Goal: Transaction & Acquisition: Book appointment/travel/reservation

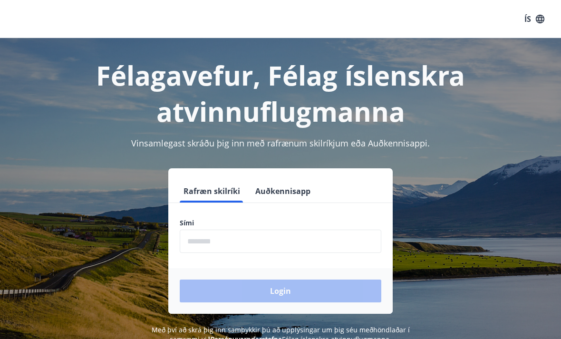
click at [287, 240] on input "phone" at bounding box center [281, 241] width 202 height 23
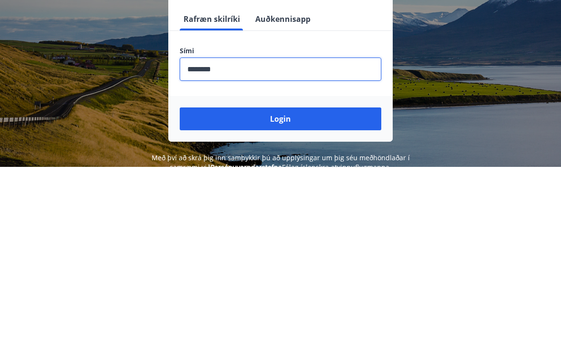
type input "********"
click at [340, 280] on button "Login" at bounding box center [281, 291] width 202 height 23
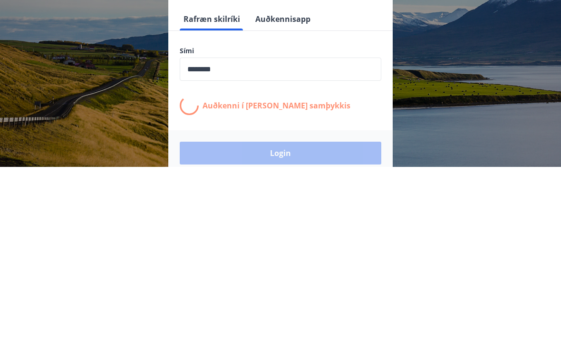
scroll to position [148, 0]
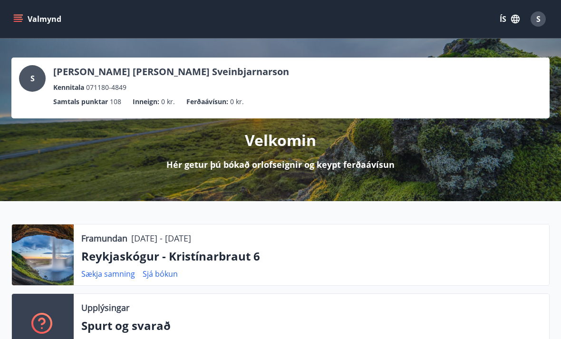
click at [24, 17] on button "Valmynd" at bounding box center [38, 18] width 54 height 17
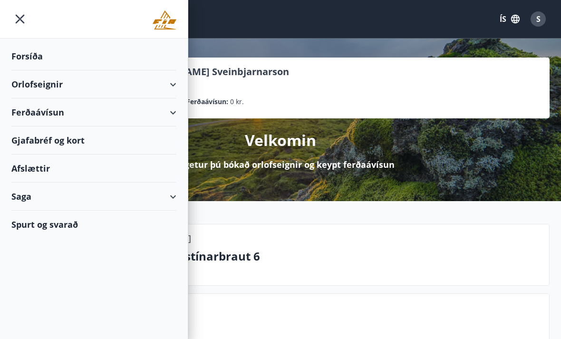
click at [169, 81] on div "Orlofseignir" at bounding box center [93, 84] width 165 height 28
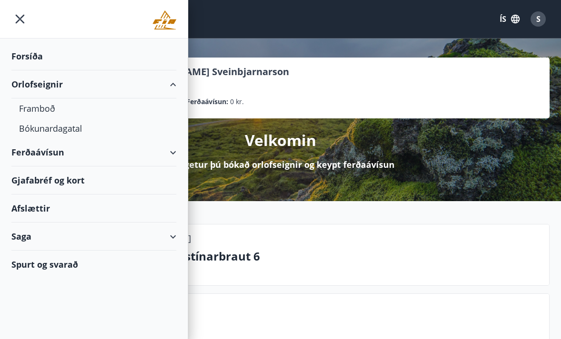
click at [73, 130] on div "Bókunardagatal" at bounding box center [94, 128] width 150 height 20
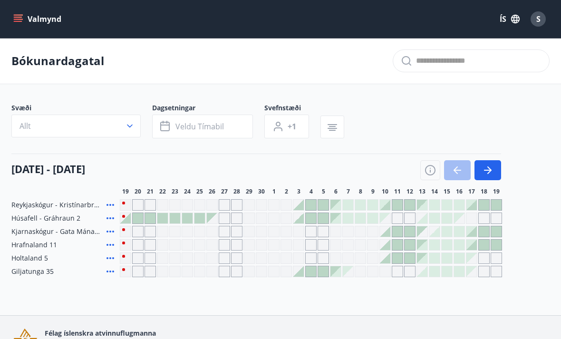
click at [490, 172] on icon "button" at bounding box center [490, 171] width 4 height 8
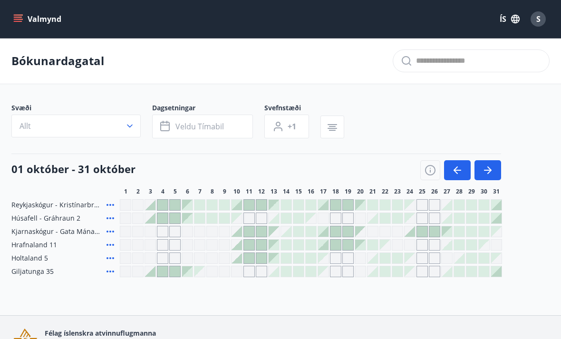
click at [489, 170] on icon "button" at bounding box center [488, 170] width 8 height 1
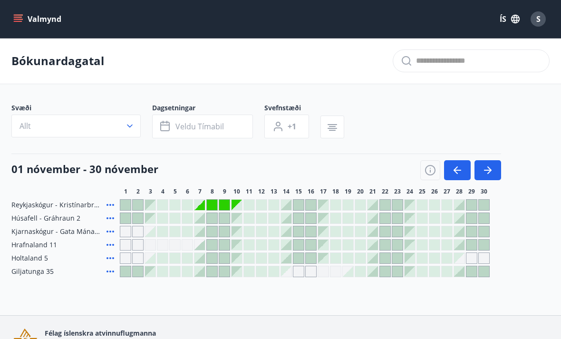
click at [486, 172] on icon "button" at bounding box center [487, 170] width 11 height 11
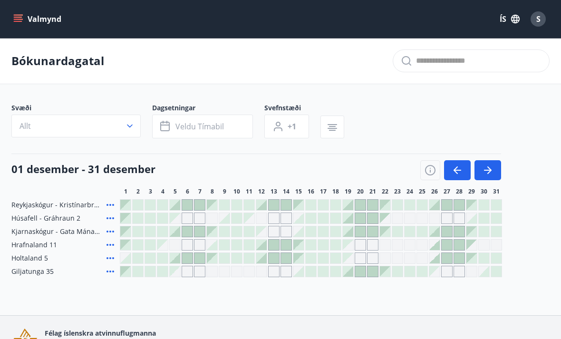
click at [487, 169] on icon "button" at bounding box center [487, 170] width 11 height 11
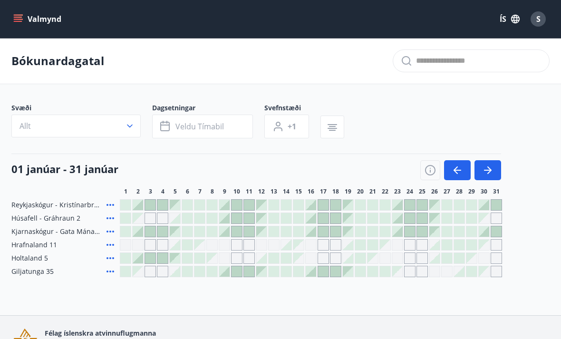
click at [490, 174] on icon "button" at bounding box center [487, 170] width 11 height 11
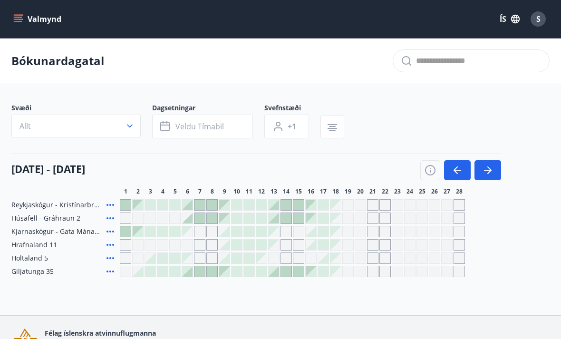
click at [452, 170] on icon "button" at bounding box center [457, 170] width 11 height 11
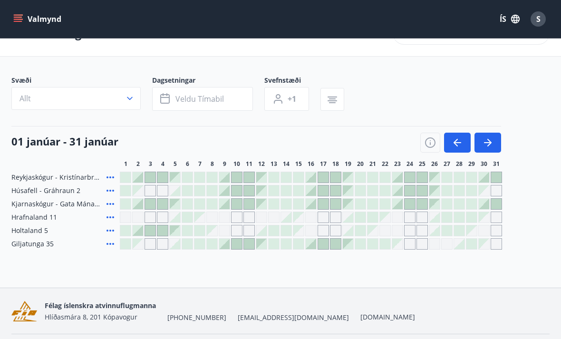
scroll to position [28, 0]
click at [140, 231] on div at bounding box center [138, 230] width 10 height 10
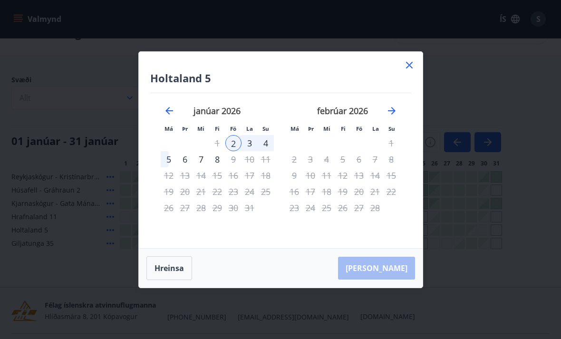
click at [409, 63] on icon at bounding box center [409, 64] width 11 height 11
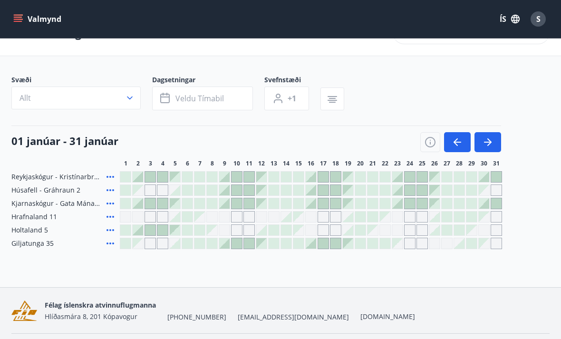
click at [401, 201] on div at bounding box center [397, 203] width 10 height 10
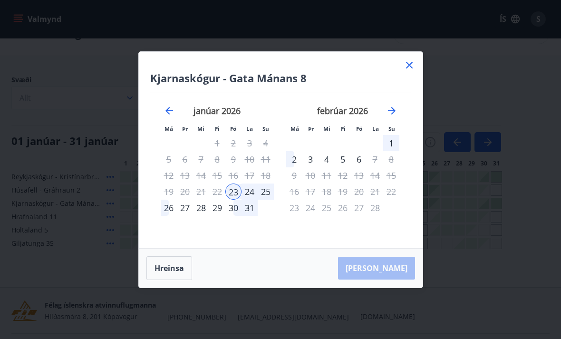
click at [233, 191] on div "23" at bounding box center [234, 192] width 16 height 16
click at [237, 187] on div "23" at bounding box center [234, 192] width 16 height 16
click at [164, 203] on div "26" at bounding box center [169, 208] width 16 height 16
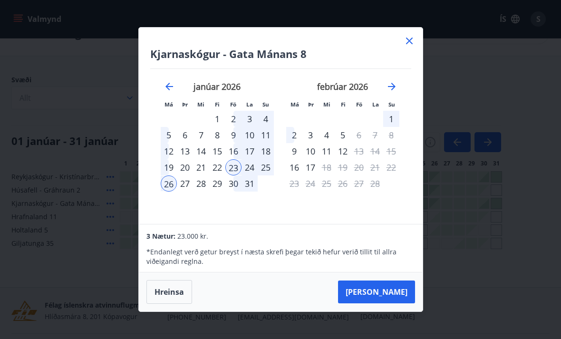
click at [407, 40] on icon at bounding box center [409, 40] width 11 height 11
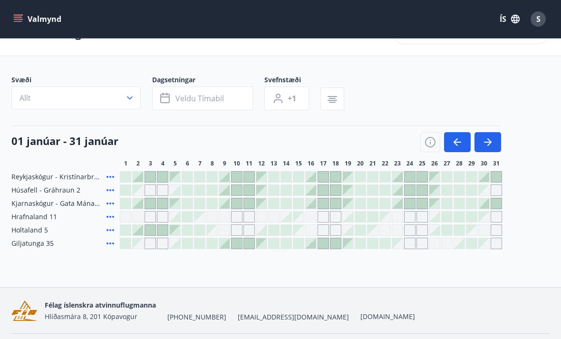
click at [110, 201] on icon at bounding box center [110, 203] width 11 height 11
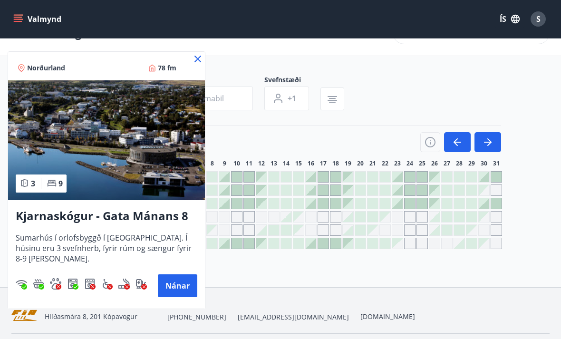
click at [183, 282] on button "Nánar" at bounding box center [177, 286] width 39 height 23
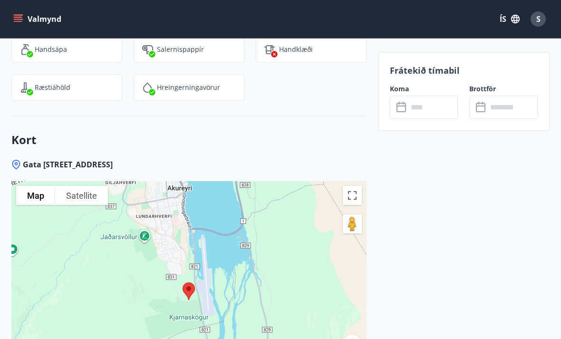
scroll to position [1601, 0]
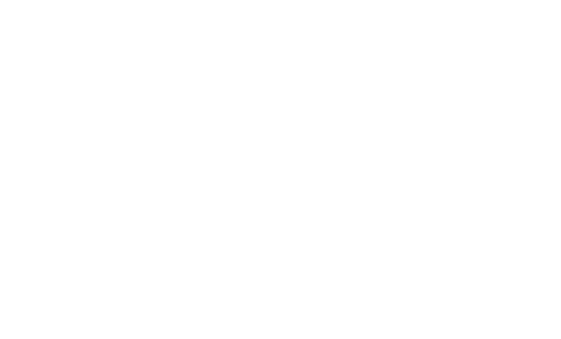
scroll to position [28, 0]
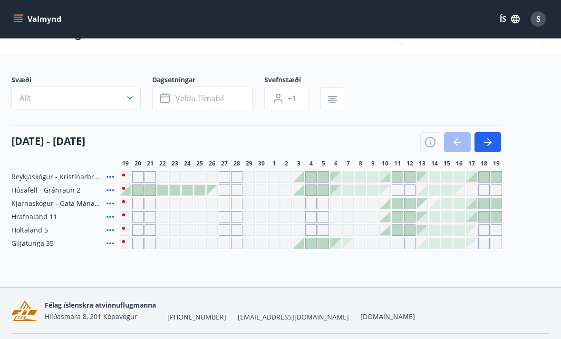
click at [487, 138] on icon "button" at bounding box center [487, 142] width 11 height 11
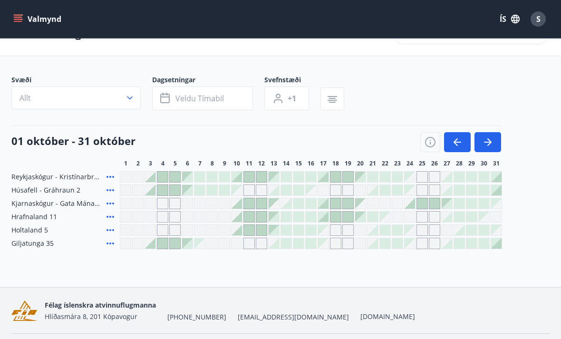
click at [498, 142] on button "button" at bounding box center [488, 142] width 27 height 20
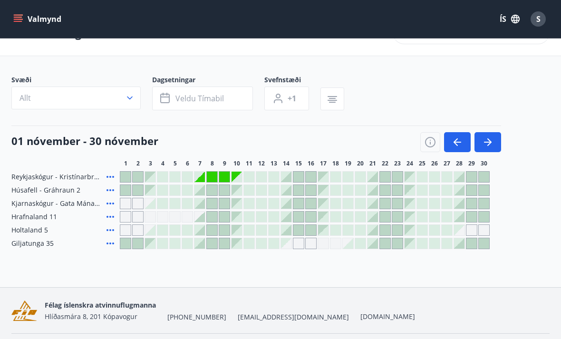
click at [286, 204] on div at bounding box center [286, 203] width 10 height 10
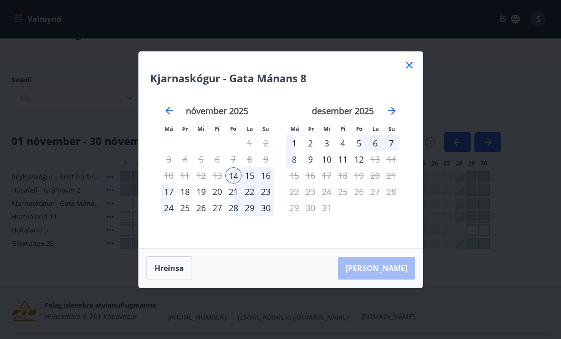
click at [408, 63] on icon at bounding box center [409, 65] width 7 height 7
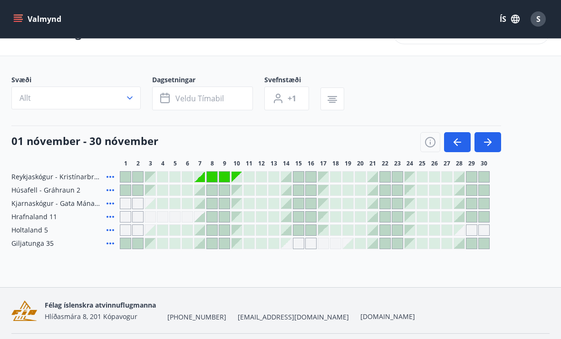
click at [149, 207] on div at bounding box center [150, 203] width 10 height 10
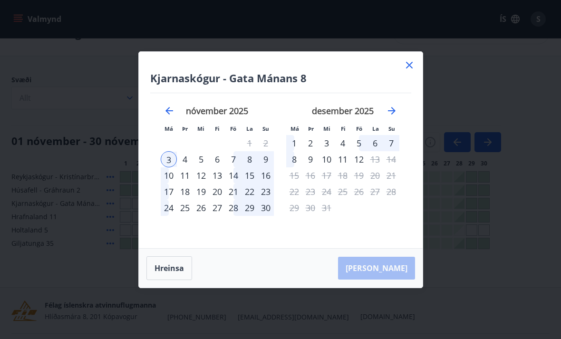
click at [410, 64] on icon at bounding box center [409, 65] width 7 height 7
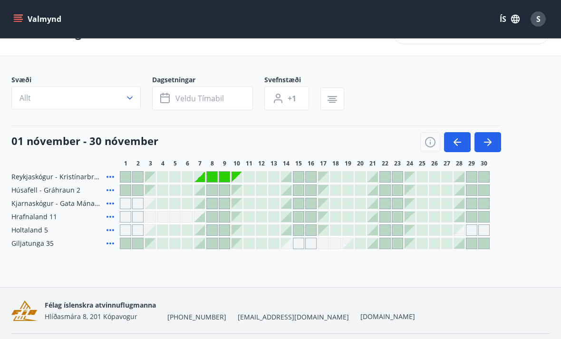
click at [489, 139] on icon "button" at bounding box center [487, 142] width 11 height 11
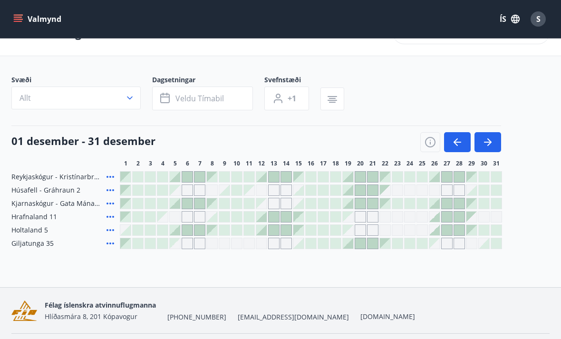
click at [488, 143] on icon "button" at bounding box center [487, 142] width 11 height 11
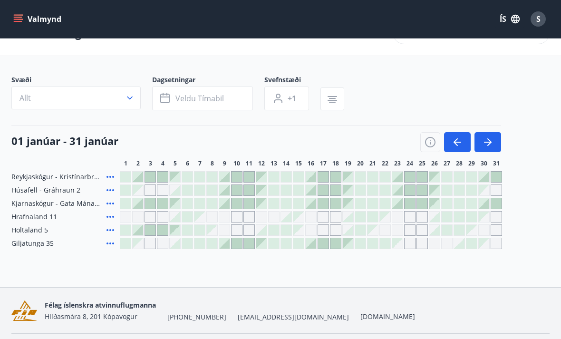
click at [455, 142] on icon "button" at bounding box center [456, 142] width 4 height 8
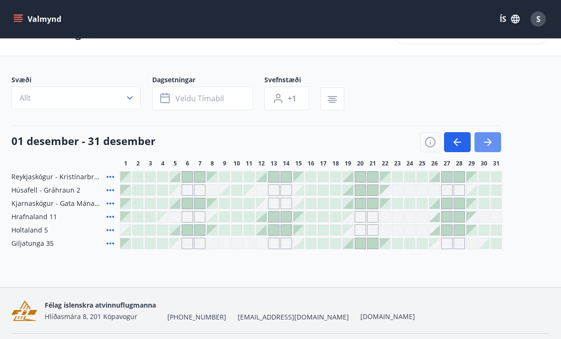
click at [490, 140] on icon "button" at bounding box center [487, 142] width 11 height 11
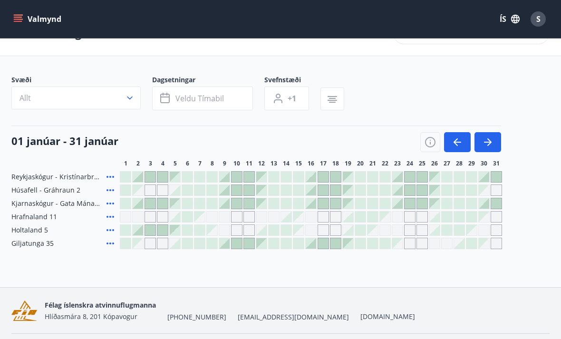
click at [114, 207] on icon at bounding box center [110, 203] width 11 height 11
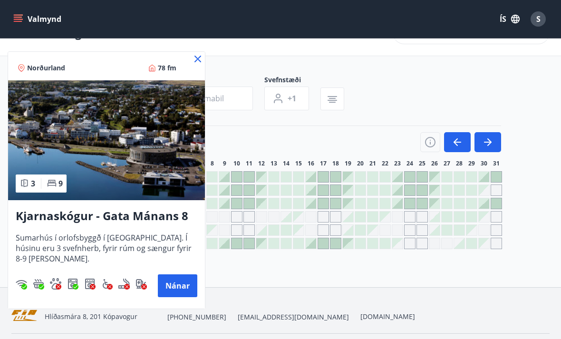
click at [185, 284] on button "Nánar" at bounding box center [177, 286] width 39 height 23
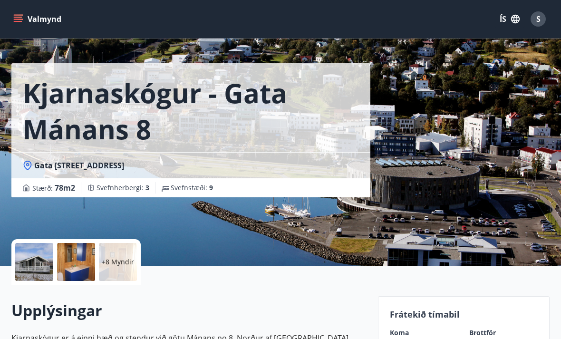
scroll to position [19, 0]
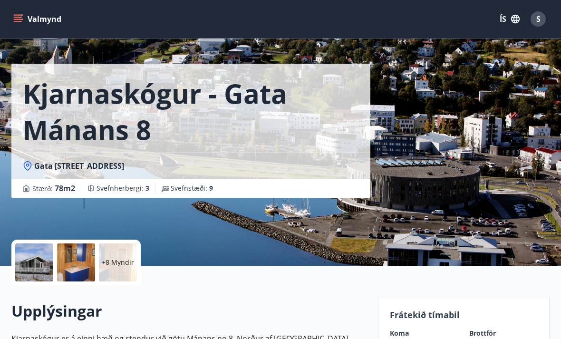
click at [40, 255] on div at bounding box center [34, 263] width 38 height 38
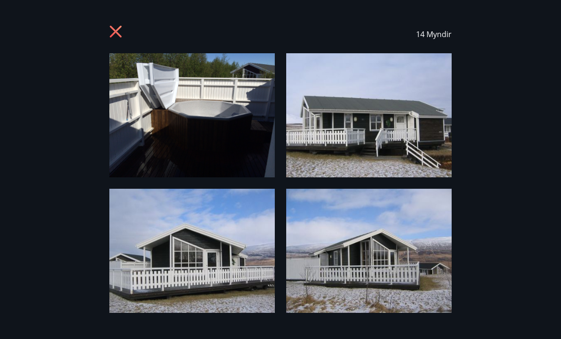
scroll to position [0, 0]
click at [124, 31] on icon at bounding box center [116, 32] width 15 height 15
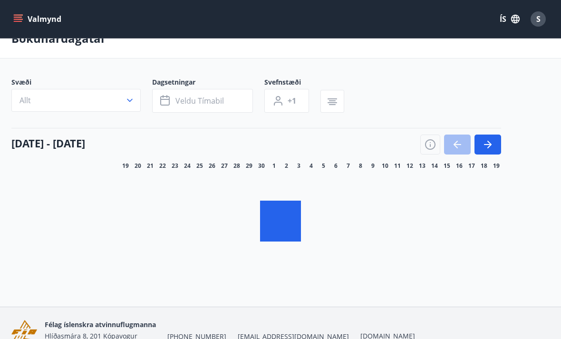
scroll to position [28, 0]
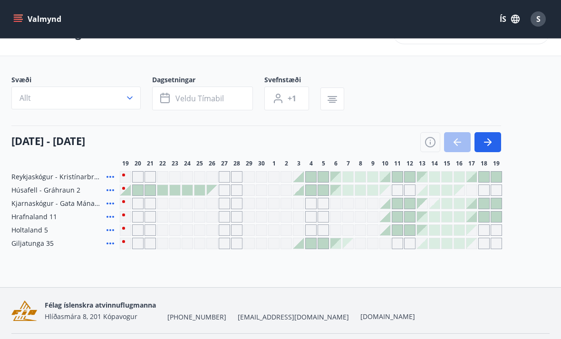
click at [493, 142] on icon "button" at bounding box center [487, 142] width 11 height 11
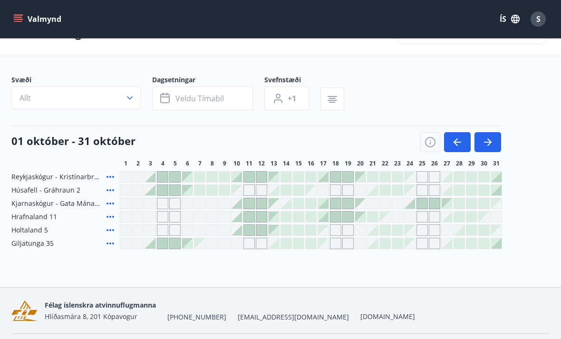
click at [495, 144] on button "button" at bounding box center [488, 142] width 27 height 20
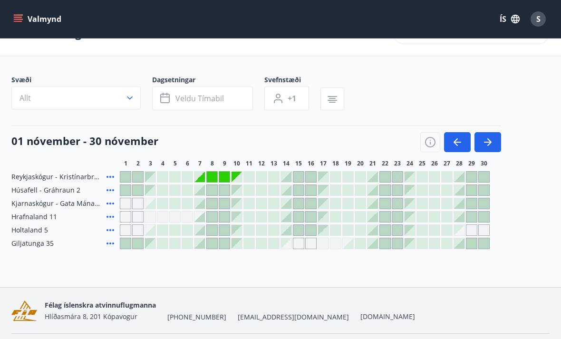
click at [493, 142] on icon "button" at bounding box center [487, 142] width 11 height 11
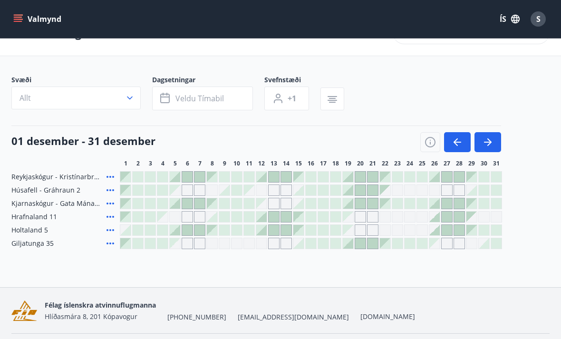
click at [491, 142] on icon "button" at bounding box center [490, 142] width 4 height 8
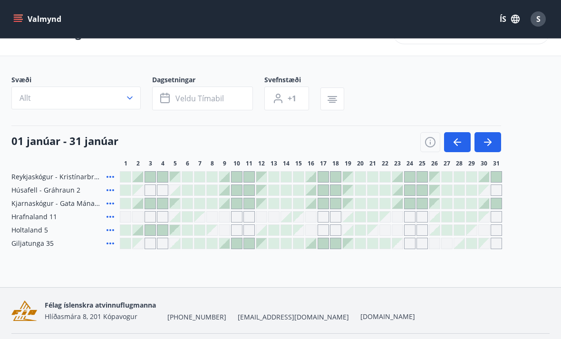
click at [402, 205] on div at bounding box center [397, 203] width 10 height 10
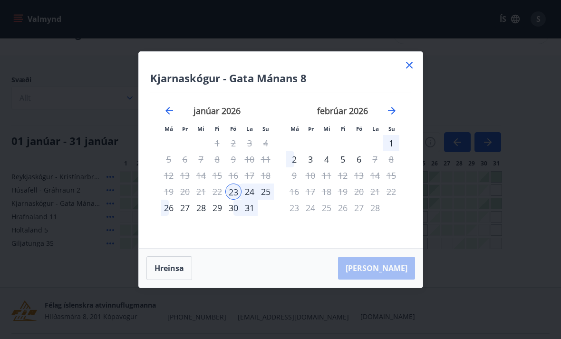
click at [170, 207] on div "26" at bounding box center [169, 208] width 16 height 16
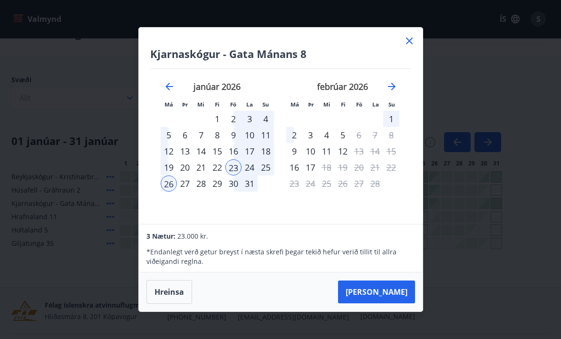
click at [396, 294] on button "Taka Frá" at bounding box center [376, 292] width 77 height 23
click at [412, 42] on icon at bounding box center [409, 40] width 11 height 11
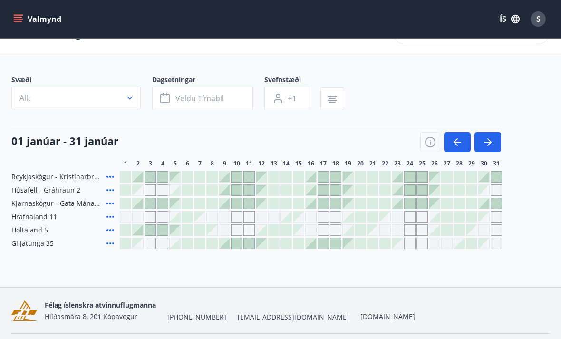
click at [398, 202] on div at bounding box center [397, 203] width 10 height 10
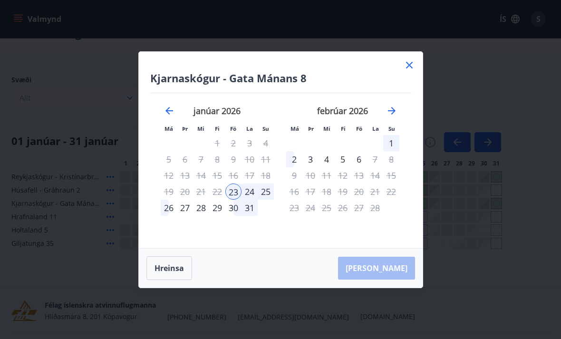
click at [170, 206] on div "26" at bounding box center [169, 208] width 16 height 16
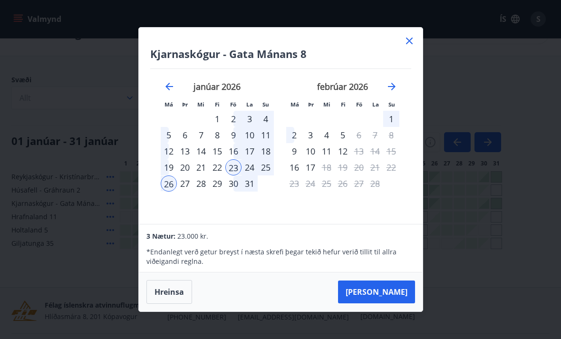
click at [397, 293] on button "Taka Frá" at bounding box center [376, 292] width 77 height 23
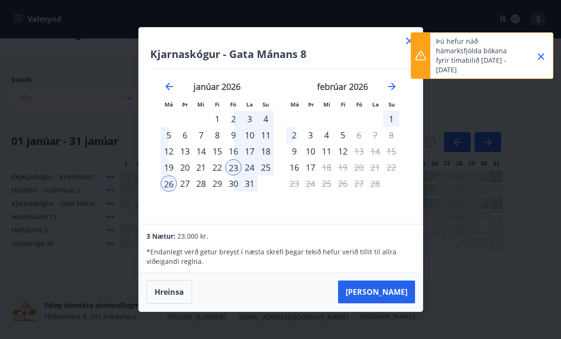
click at [543, 54] on icon "Close" at bounding box center [541, 56] width 11 height 11
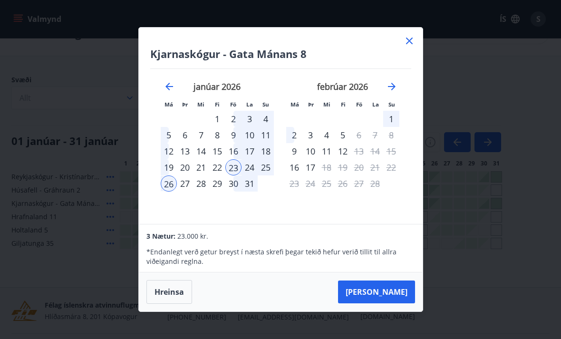
click at [409, 40] on icon at bounding box center [409, 41] width 7 height 7
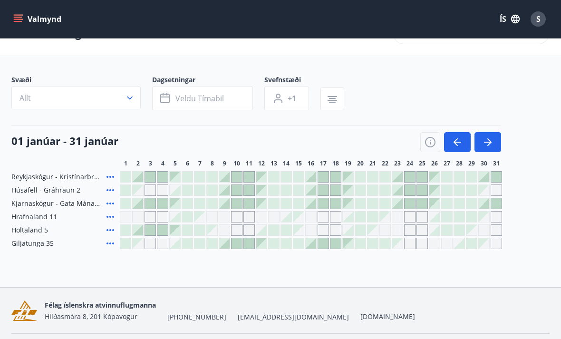
click at [533, 20] on div "S" at bounding box center [538, 18] width 15 height 15
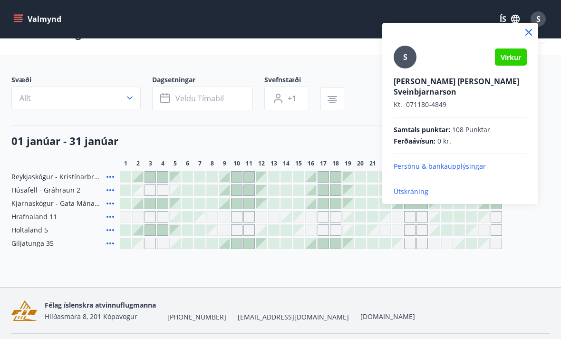
click at [416, 187] on p "Útskráning" at bounding box center [460, 192] width 133 height 10
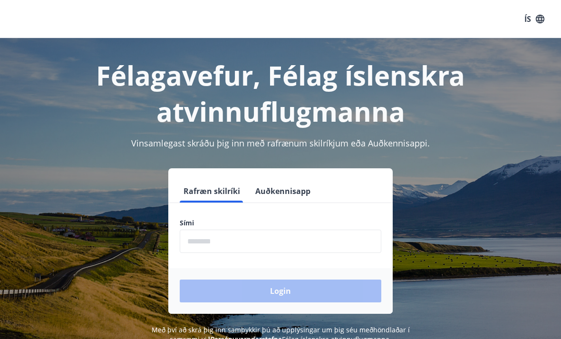
click at [251, 241] on input "phone" at bounding box center [281, 241] width 202 height 23
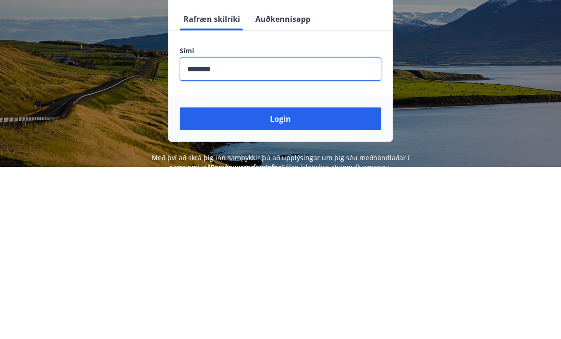
type input "********"
click at [283, 280] on button "Login" at bounding box center [281, 291] width 202 height 23
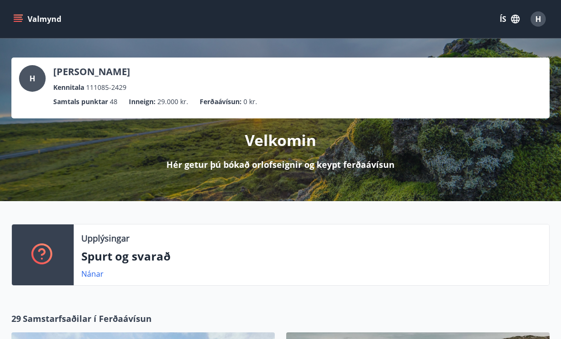
click at [29, 20] on button "Valmynd" at bounding box center [38, 18] width 54 height 17
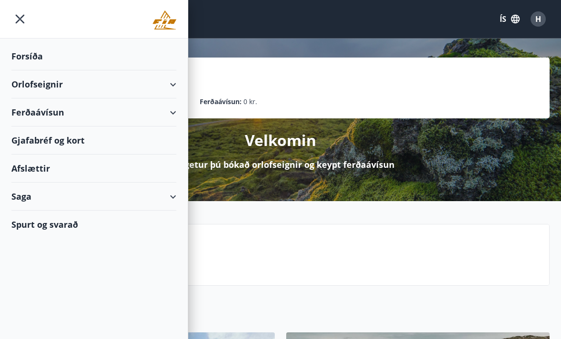
click at [172, 84] on div "Orlofseignir" at bounding box center [93, 84] width 165 height 28
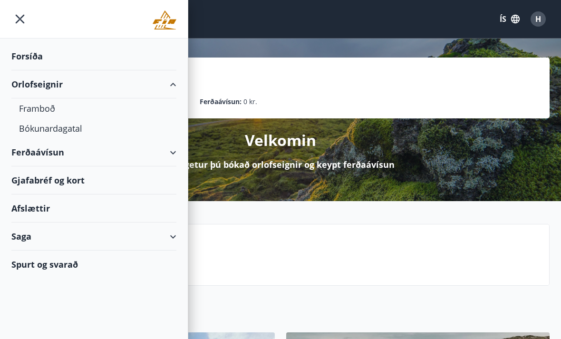
click at [72, 129] on div "Bókunardagatal" at bounding box center [94, 128] width 150 height 20
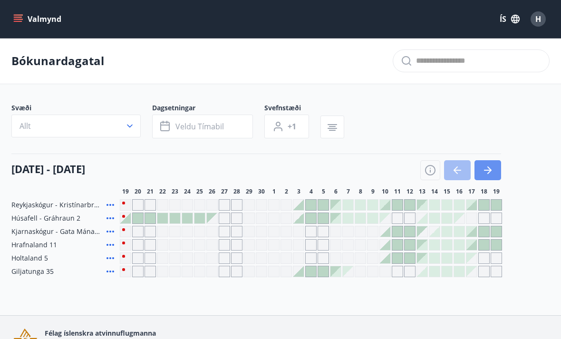
click at [490, 171] on icon "button" at bounding box center [488, 170] width 8 height 1
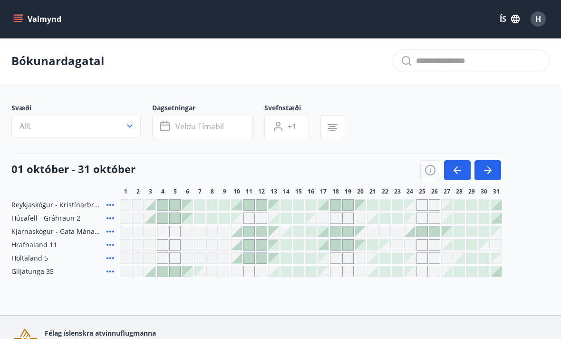
click at [491, 175] on icon "button" at bounding box center [487, 170] width 11 height 11
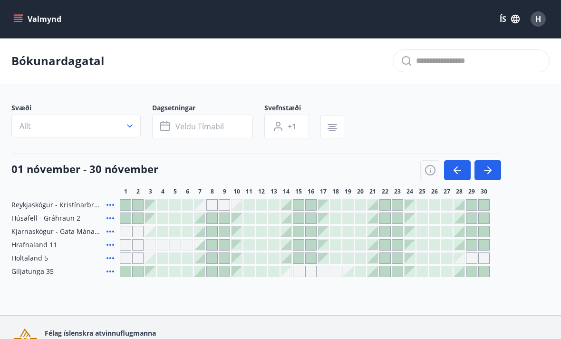
click at [492, 173] on icon "button" at bounding box center [487, 170] width 11 height 11
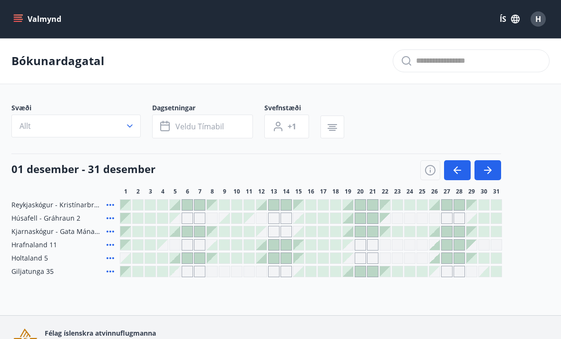
click at [489, 171] on icon "button" at bounding box center [488, 170] width 8 height 1
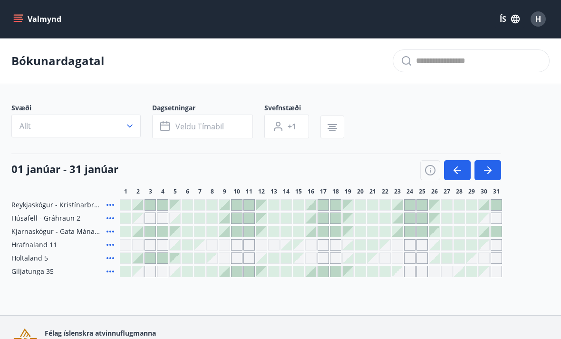
click at [399, 231] on div at bounding box center [397, 231] width 10 height 10
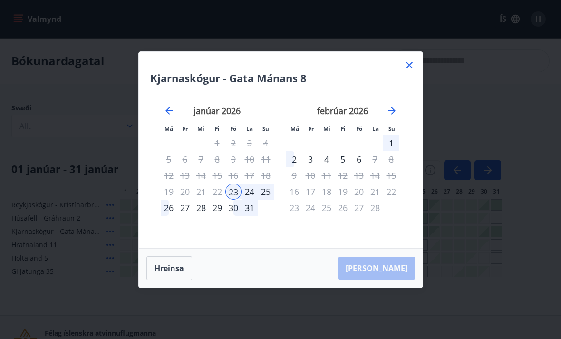
click at [170, 206] on div "26" at bounding box center [169, 208] width 16 height 16
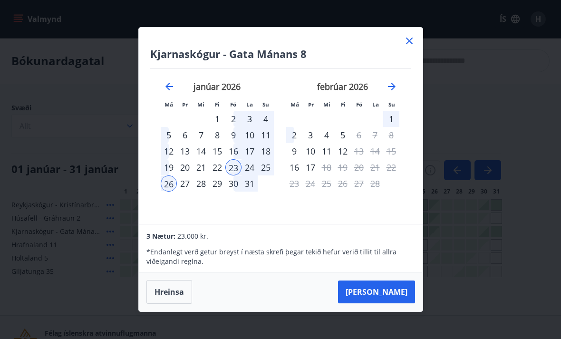
click at [400, 292] on button "Taka Frá" at bounding box center [376, 292] width 77 height 23
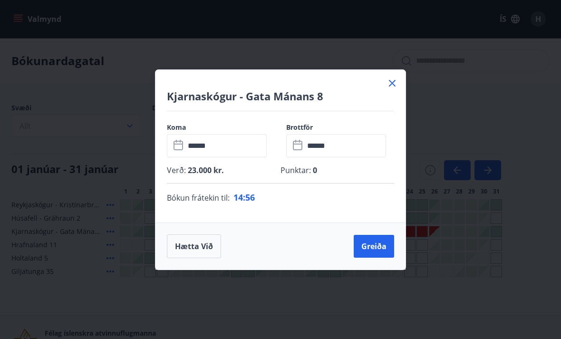
click at [381, 247] on button "Greiða" at bounding box center [374, 246] width 40 height 23
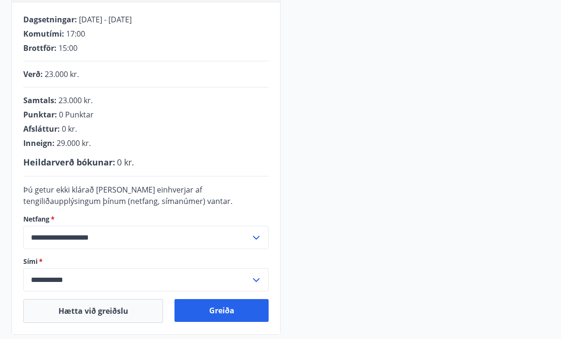
scroll to position [178, 0]
click at [229, 309] on button "Greiða" at bounding box center [222, 310] width 94 height 23
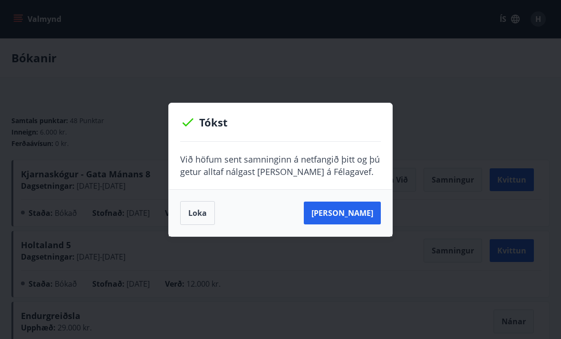
click at [354, 215] on button "Sjá samning" at bounding box center [342, 213] width 77 height 23
click at [205, 216] on button "Loka" at bounding box center [197, 213] width 35 height 24
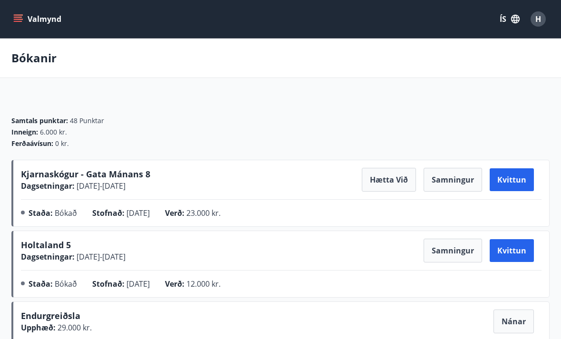
click at [26, 15] on button "Valmynd" at bounding box center [38, 18] width 54 height 17
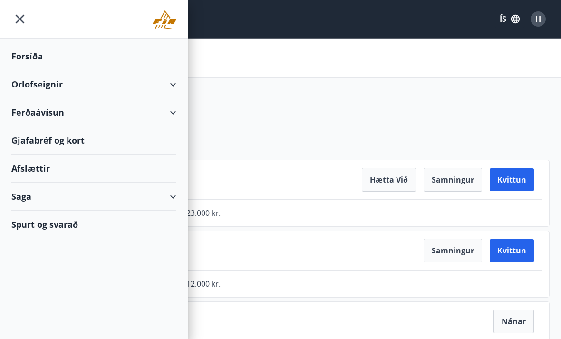
click at [174, 85] on div "Orlofseignir" at bounding box center [93, 84] width 165 height 28
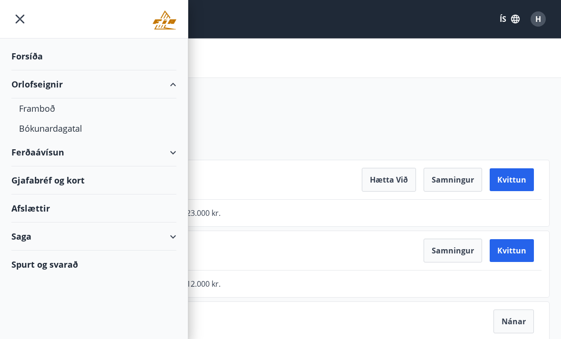
click at [70, 130] on div "Bókunardagatal" at bounding box center [94, 128] width 150 height 20
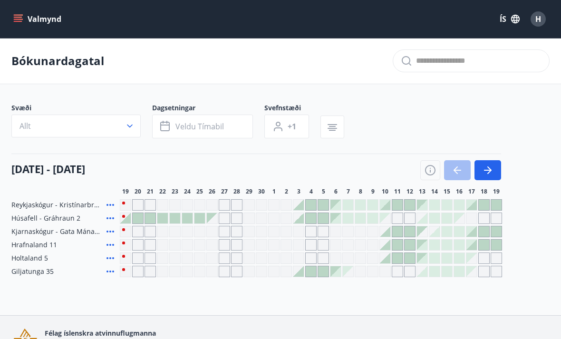
click at [491, 171] on icon "button" at bounding box center [490, 171] width 4 height 8
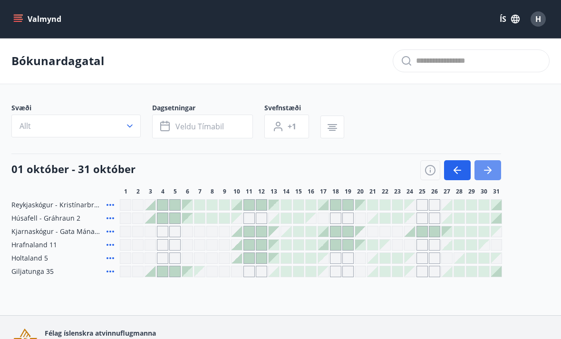
click at [488, 170] on icon "button" at bounding box center [488, 170] width 8 height 1
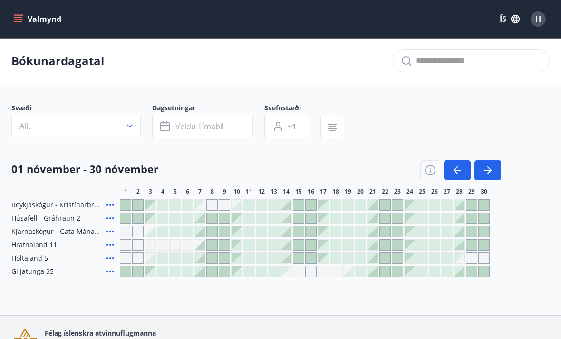
click at [488, 171] on icon "button" at bounding box center [487, 170] width 11 height 11
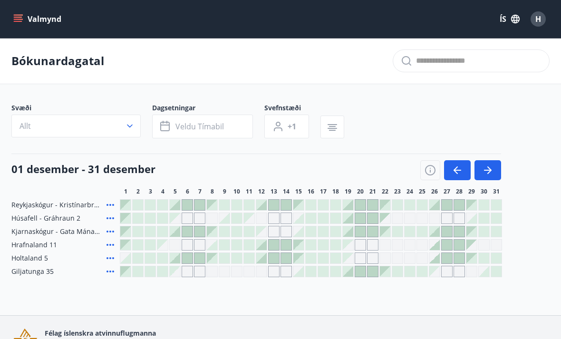
click at [488, 170] on icon "button" at bounding box center [488, 170] width 8 height 1
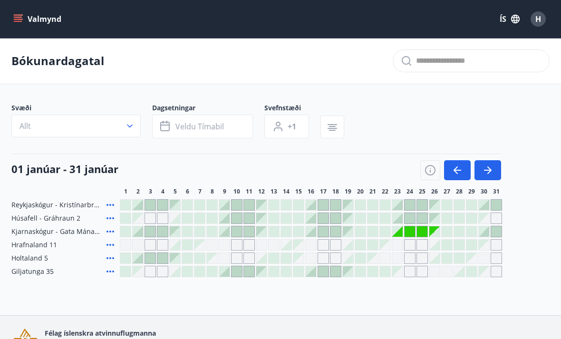
click at [490, 173] on icon "button" at bounding box center [490, 171] width 4 height 8
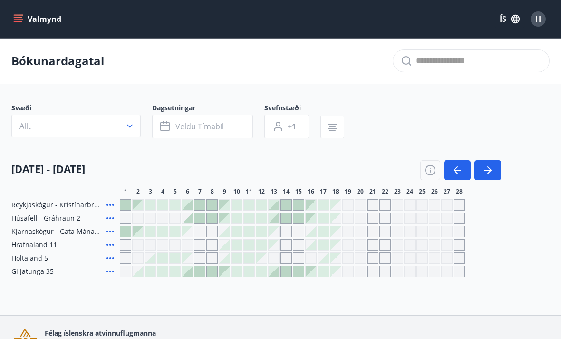
click at [490, 172] on icon "button" at bounding box center [490, 171] width 4 height 8
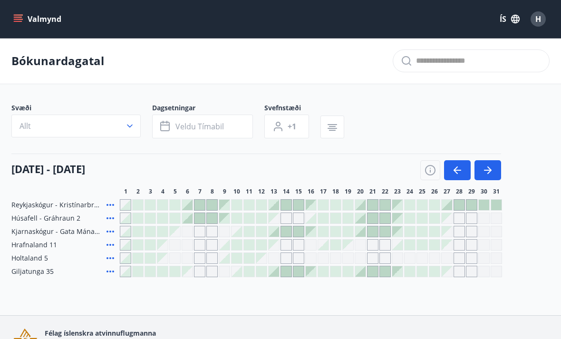
click at [495, 171] on button "button" at bounding box center [488, 170] width 27 height 20
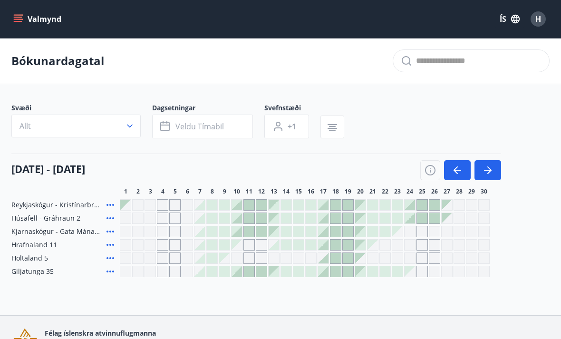
click at [490, 172] on icon "button" at bounding box center [490, 171] width 4 height 8
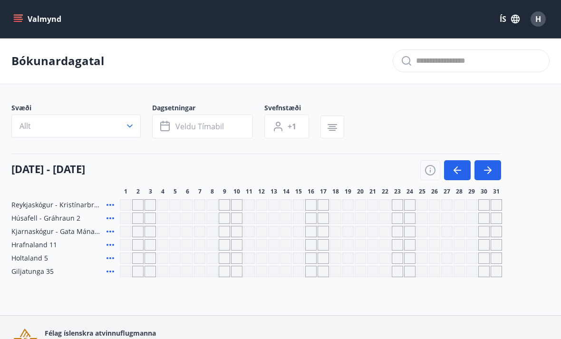
click at [456, 171] on icon "button" at bounding box center [456, 171] width 4 height 8
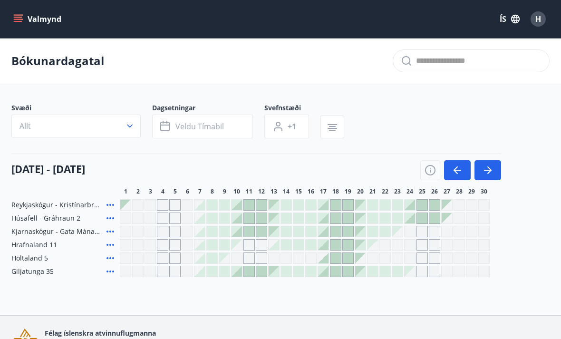
click at [459, 175] on icon "button" at bounding box center [457, 170] width 11 height 11
